Goal: Communication & Community: Answer question/provide support

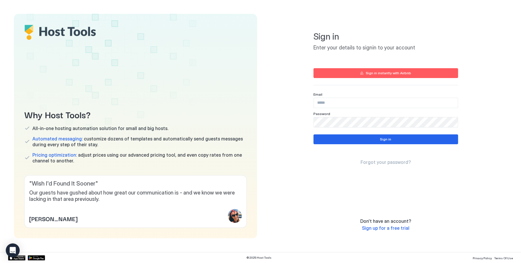
type input "**********"
click at [386, 140] on div "Sign in" at bounding box center [385, 139] width 11 height 5
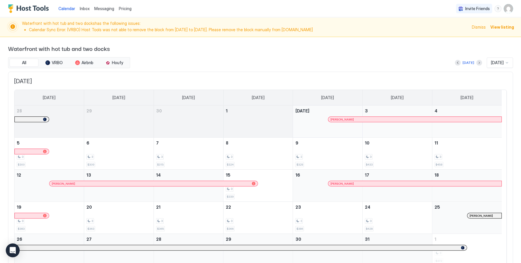
click at [503, 27] on span "View listing" at bounding box center [503, 27] width 24 height 6
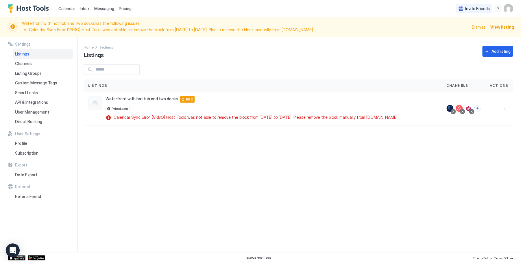
click at [104, 8] on span "Messaging" at bounding box center [104, 8] width 20 height 5
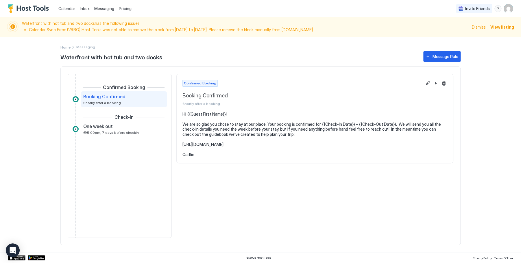
click at [83, 8] on span "Inbox" at bounding box center [85, 8] width 10 height 5
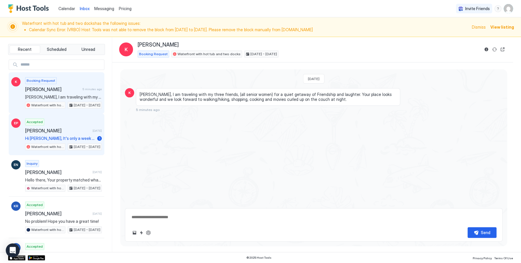
click at [67, 131] on span "[PERSON_NAME]" at bounding box center [57, 131] width 65 height 6
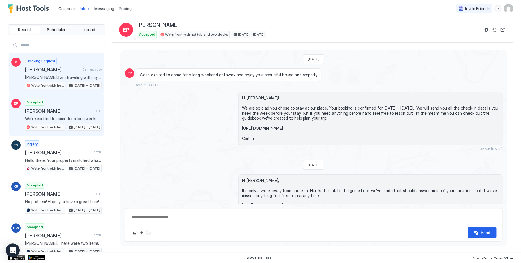
click at [68, 67] on span "[PERSON_NAME]" at bounding box center [52, 70] width 55 height 6
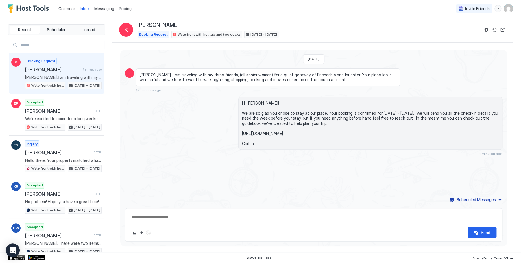
type textarea "*"
